Goal: Task Accomplishment & Management: Manage account settings

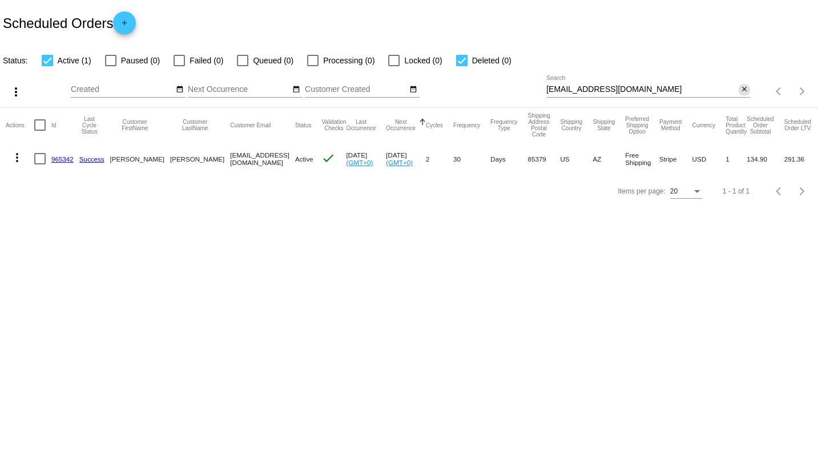
click at [744, 93] on mat-icon "close" at bounding box center [745, 89] width 8 height 9
click at [743, 91] on mat-icon "search" at bounding box center [744, 92] width 14 height 18
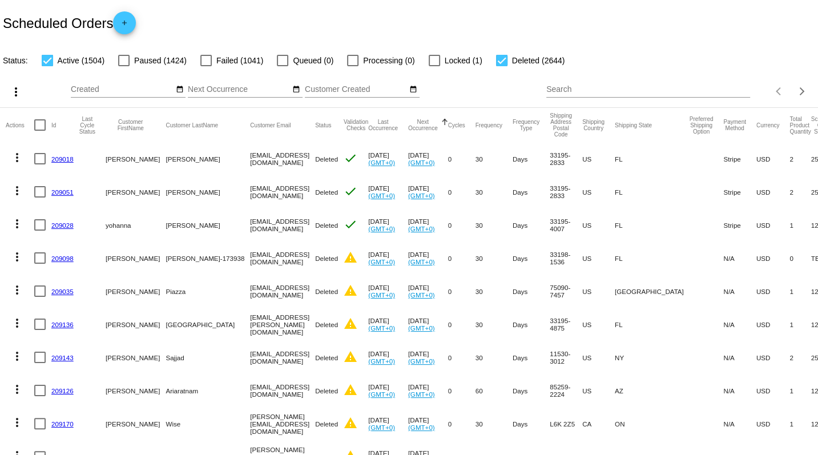
click at [566, 87] on input "Search" at bounding box center [648, 89] width 204 height 9
paste input "[EMAIL_ADDRESS][PERSON_NAME][DOMAIN_NAME]"
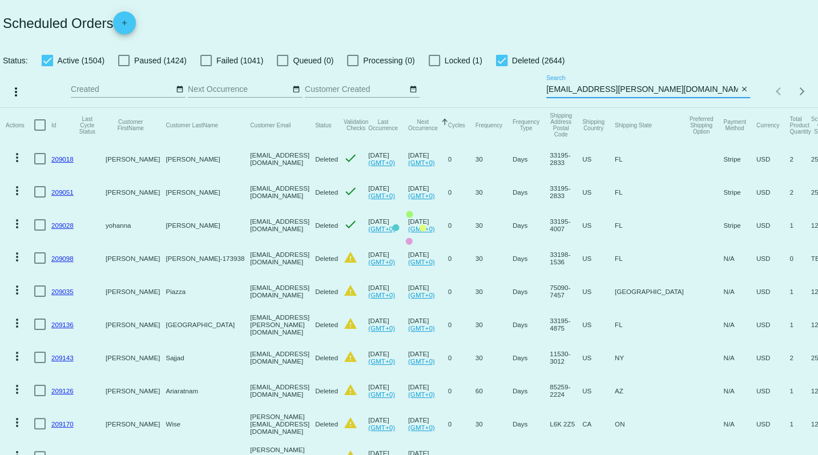
type input "[EMAIL_ADDRESS][PERSON_NAME][DOMAIN_NAME]"
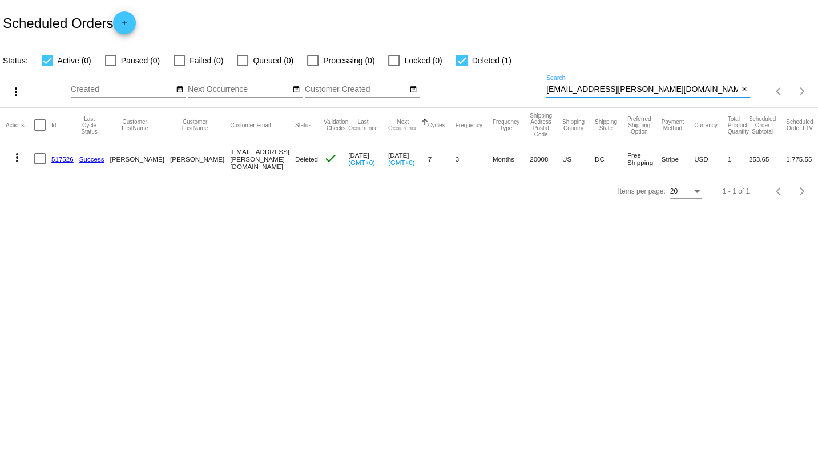
click at [18, 159] on mat-icon "more_vert" at bounding box center [17, 158] width 14 height 14
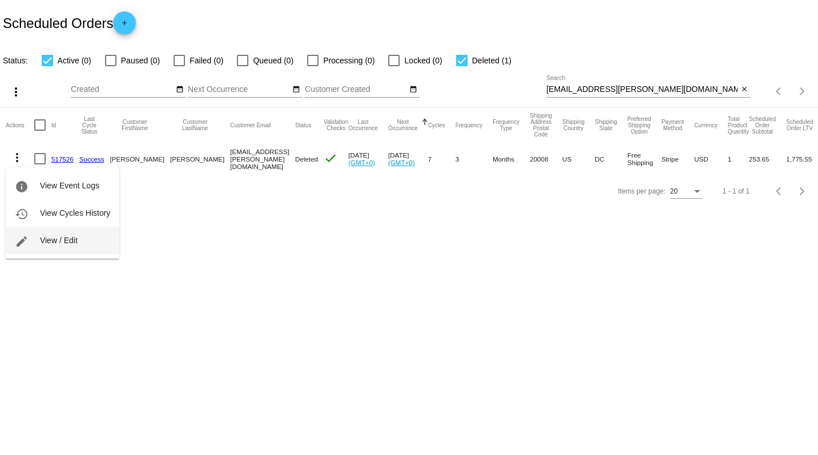
click at [34, 244] on button "edit View / Edit" at bounding box center [63, 240] width 114 height 27
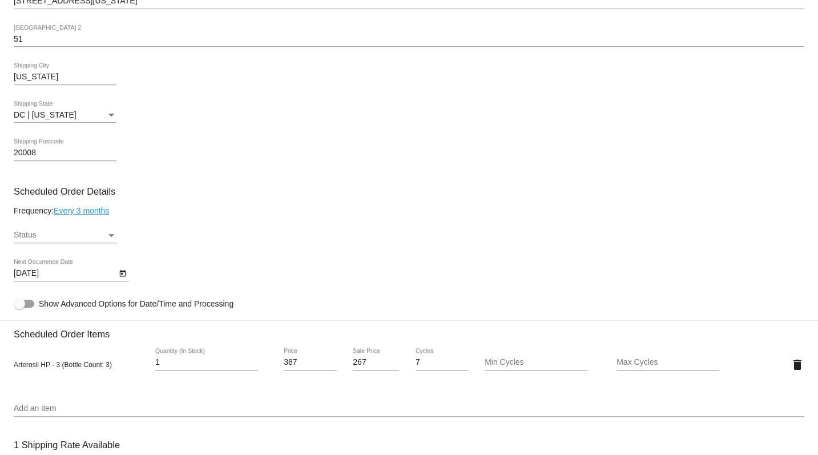
scroll to position [476, 0]
click at [46, 240] on div "Status" at bounding box center [60, 235] width 93 height 9
click at [46, 247] on span "Active" at bounding box center [65, 247] width 103 height 24
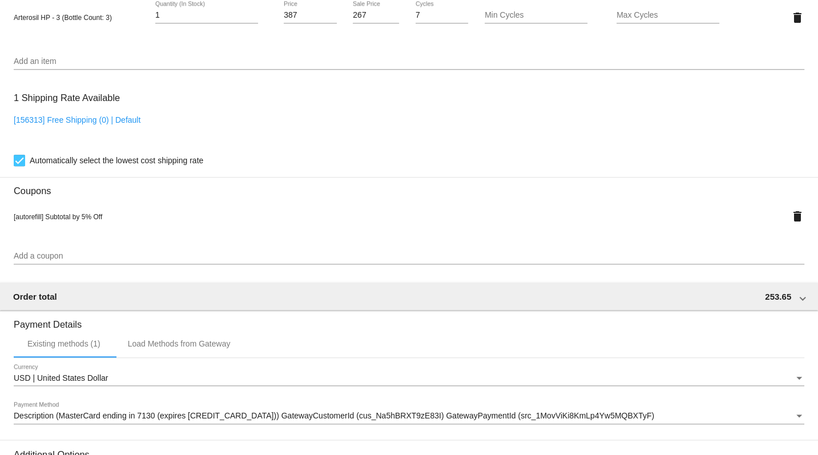
scroll to position [988, 0]
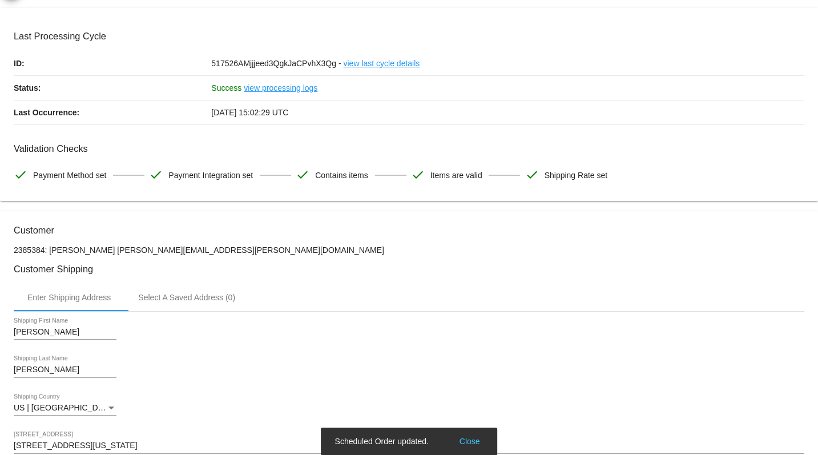
scroll to position [30, 0]
